Goal: Find contact information: Find contact information

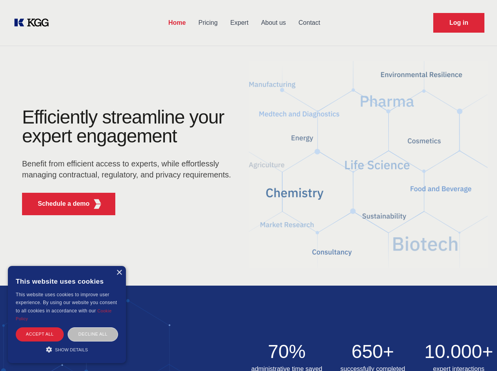
click at [248, 185] on div "Efficiently streamline your expert engagement Benefit from efficient access to …" at bounding box center [128, 165] width 239 height 114
click at [59, 204] on p "Schedule a demo" at bounding box center [64, 203] width 52 height 9
click at [119, 273] on div "× This website uses cookies This website uses cookies to improve user experienc…" at bounding box center [67, 314] width 118 height 97
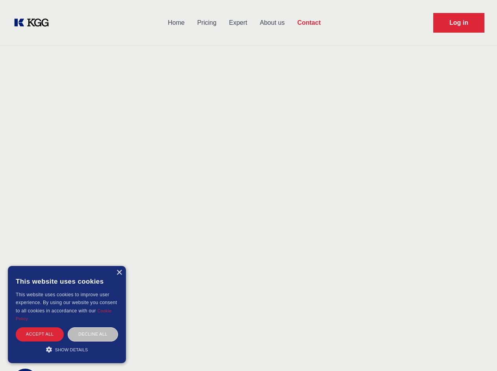
click at [40, 334] on div "Accept all" at bounding box center [40, 334] width 48 height 14
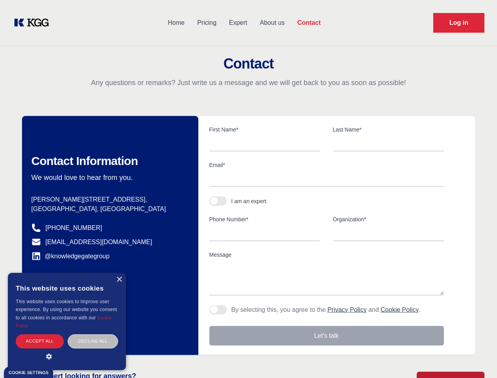
click at [93, 334] on div "Decline all" at bounding box center [93, 341] width 50 height 14
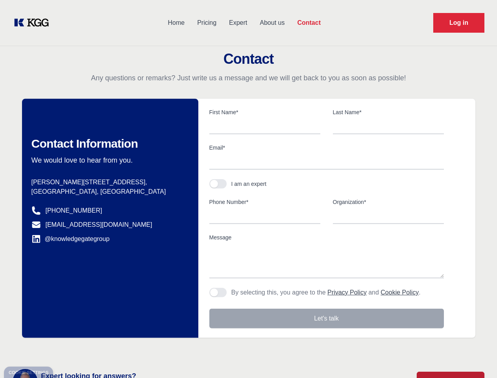
click at [67, 349] on main "Contact Any questions or remarks? Just write us a message and we will get back …" at bounding box center [248, 205] width 497 height 410
